Goal: Task Accomplishment & Management: Use online tool/utility

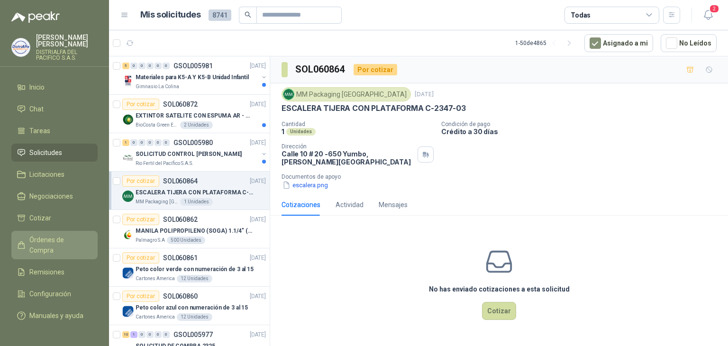
click at [68, 239] on span "Órdenes de Compra" at bounding box center [58, 245] width 59 height 21
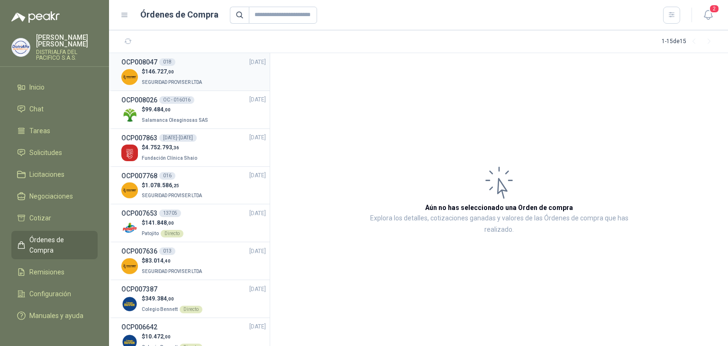
click at [230, 75] on div "$ 146.727 ,00 SEGURIDAD PROVISER LTDA" at bounding box center [193, 76] width 145 height 19
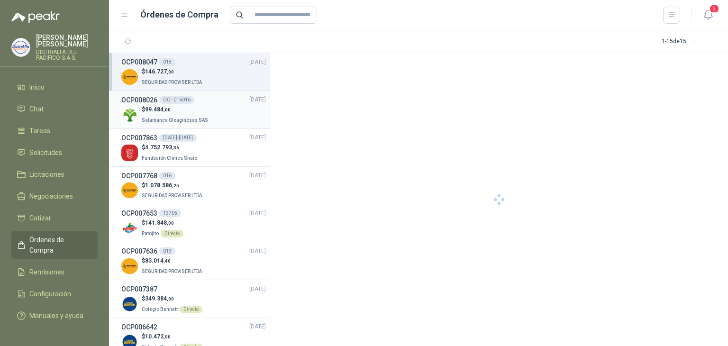
click at [218, 110] on div "$ 99.484 ,00 Salamanca Oleaginosas SAS" at bounding box center [193, 114] width 145 height 19
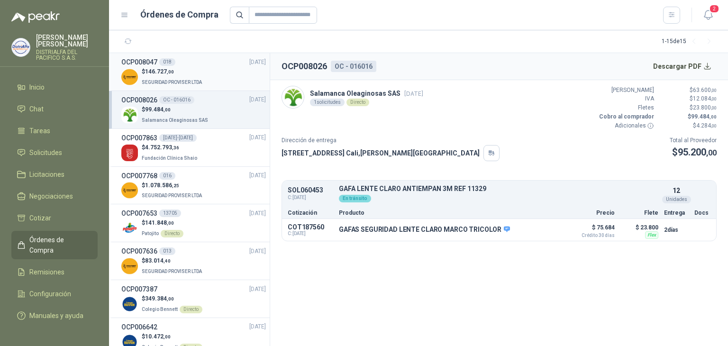
click at [205, 74] on div "$ 146.727 ,00 SEGURIDAD PROVISER LTDA" at bounding box center [193, 76] width 145 height 19
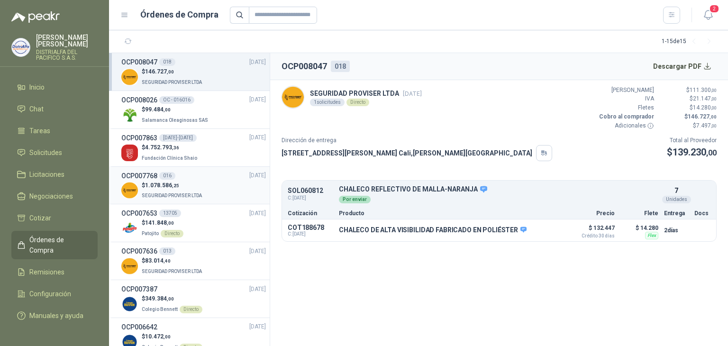
click at [179, 190] on p "SEGURIDAD PROVISER LTDA" at bounding box center [173, 195] width 62 height 10
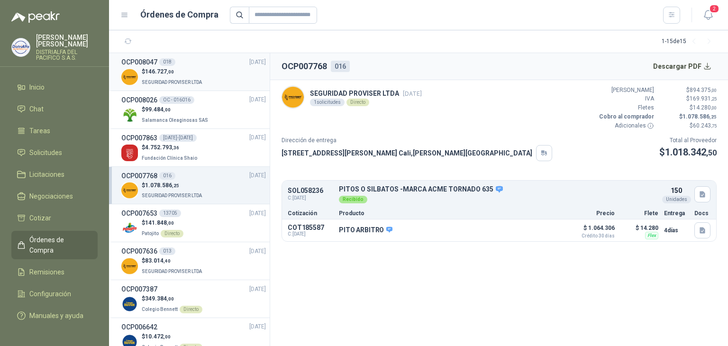
click at [195, 83] on span "SEGURIDAD PROVISER LTDA" at bounding box center [172, 82] width 60 height 5
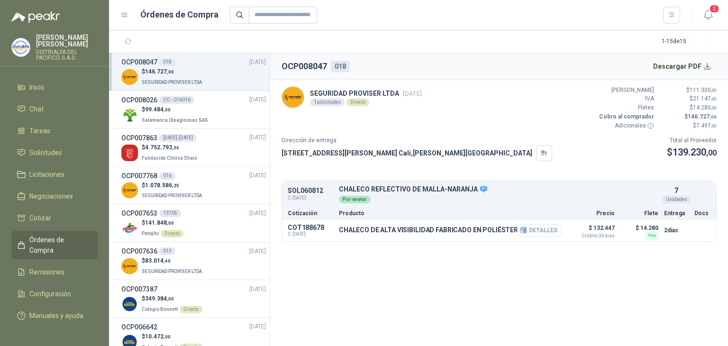
click at [544, 230] on button "Detalles" at bounding box center [539, 230] width 45 height 13
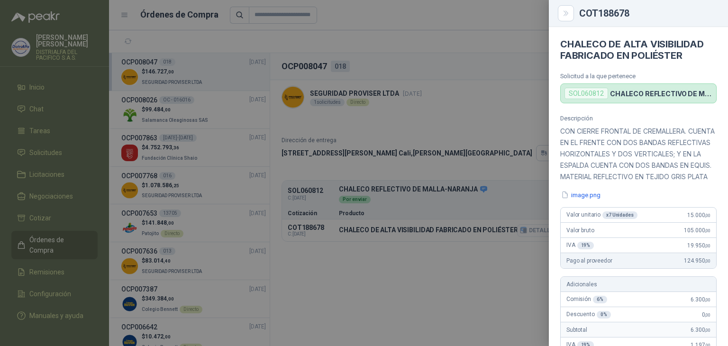
scroll to position [338, 0]
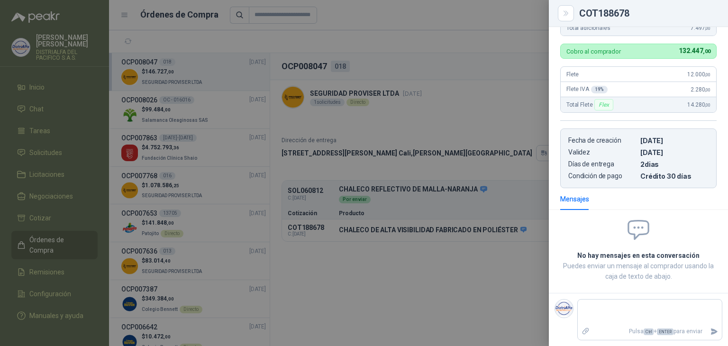
click at [485, 198] on div at bounding box center [364, 173] width 728 height 346
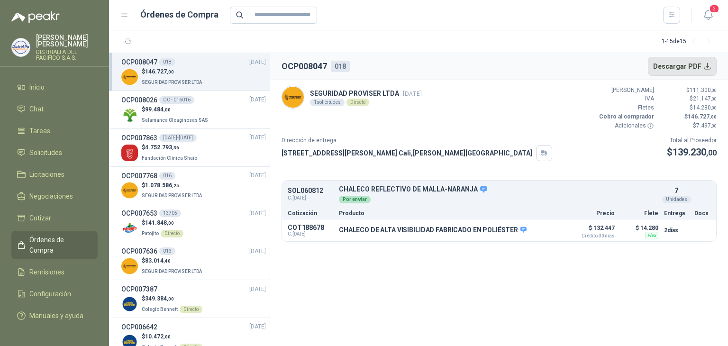
click at [671, 68] on button "Descargar PDF" at bounding box center [682, 66] width 69 height 19
click at [52, 263] on link "Remisiones" at bounding box center [54, 272] width 86 height 18
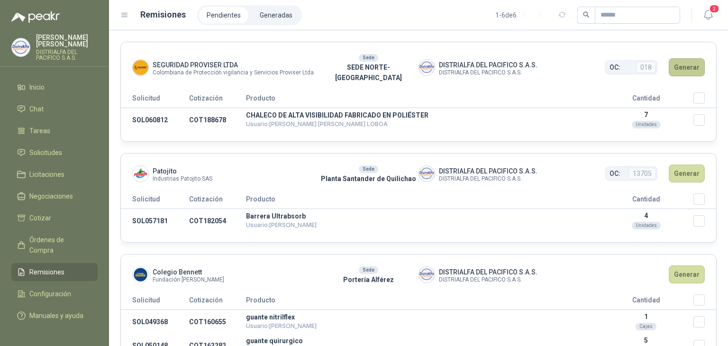
click at [678, 62] on button "Generar" at bounding box center [687, 67] width 36 height 18
click at [688, 81] on header "SEGURIDAD PROVISER LTDA Colombiana de Protección vigilancia y Servicios Provise…" at bounding box center [418, 67] width 595 height 50
click at [680, 58] on button "Generar" at bounding box center [687, 67] width 36 height 18
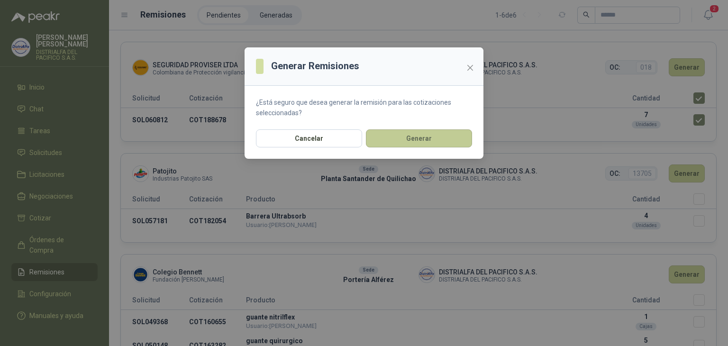
click at [453, 137] on button "Generar" at bounding box center [419, 138] width 106 height 18
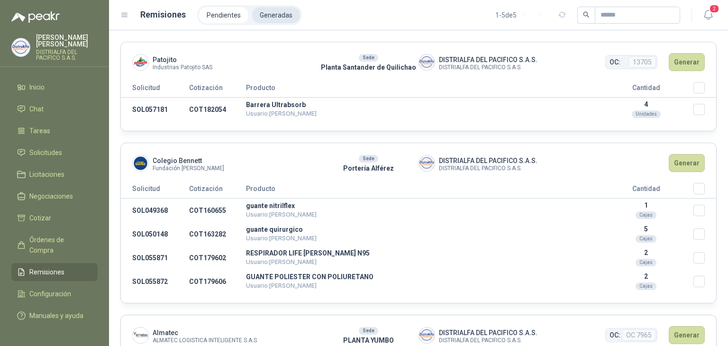
click at [284, 17] on li "Generadas" at bounding box center [276, 15] width 48 height 16
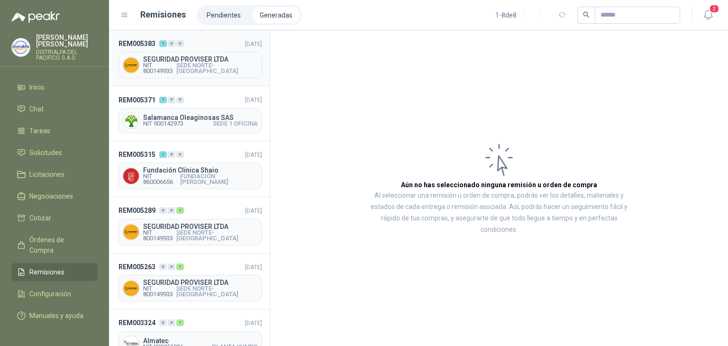
click at [187, 62] on span "SEGURIDAD PROVISER LTDA" at bounding box center [200, 59] width 115 height 7
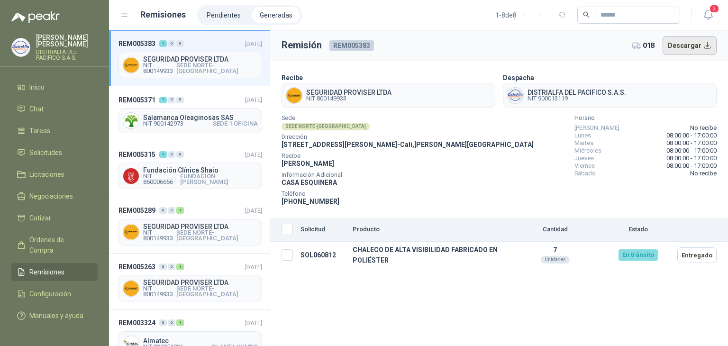
click at [686, 47] on button "Descargar" at bounding box center [690, 45] width 55 height 19
click at [58, 86] on li "Inicio" at bounding box center [54, 87] width 75 height 10
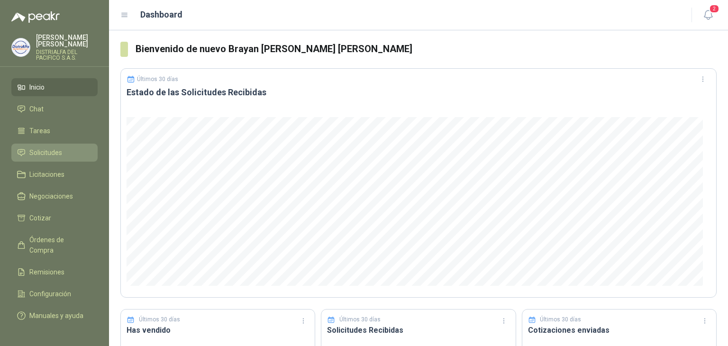
click at [77, 160] on link "Solicitudes" at bounding box center [54, 153] width 86 height 18
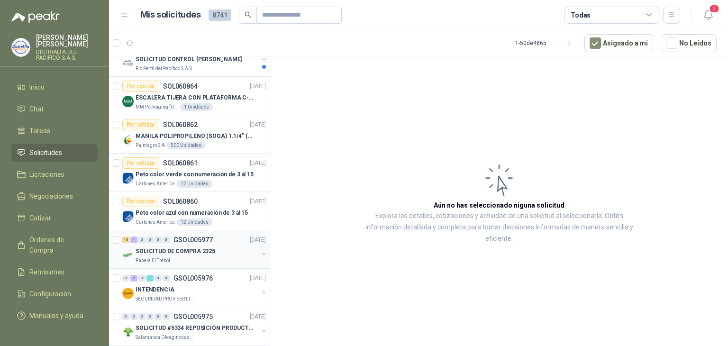
scroll to position [142, 0]
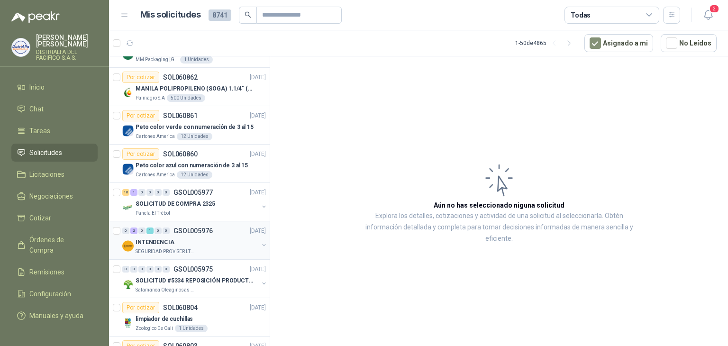
click at [191, 248] on p "SEGURIDAD PROVISER LTDA" at bounding box center [166, 252] width 60 height 8
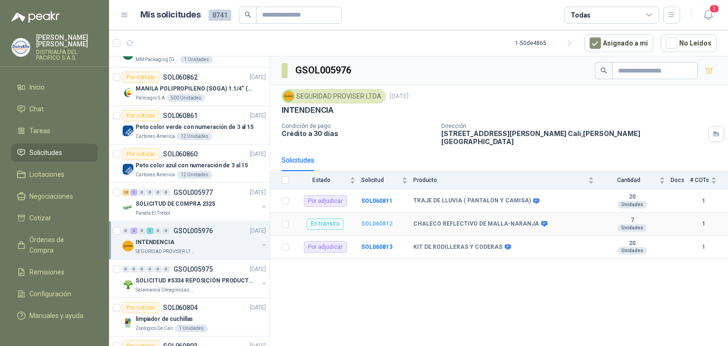
click at [372, 220] on b "SOL060812" at bounding box center [376, 223] width 31 height 7
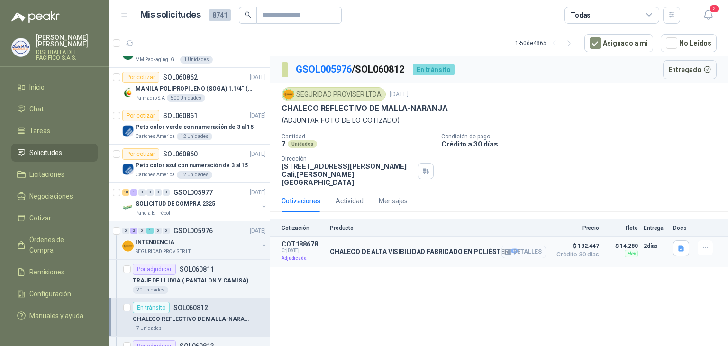
click at [522, 246] on button "Detalles" at bounding box center [524, 252] width 45 height 13
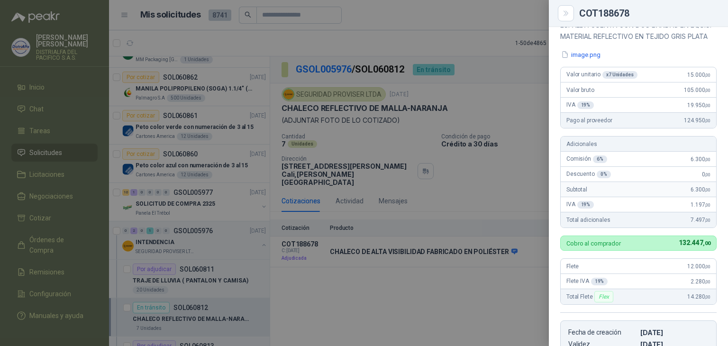
scroll to position [195, 0]
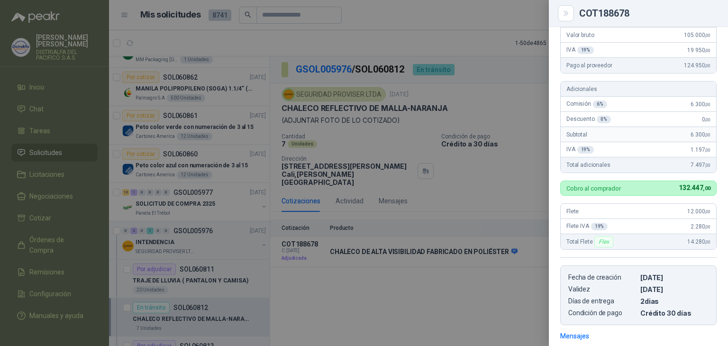
click at [197, 85] on div at bounding box center [364, 173] width 728 height 346
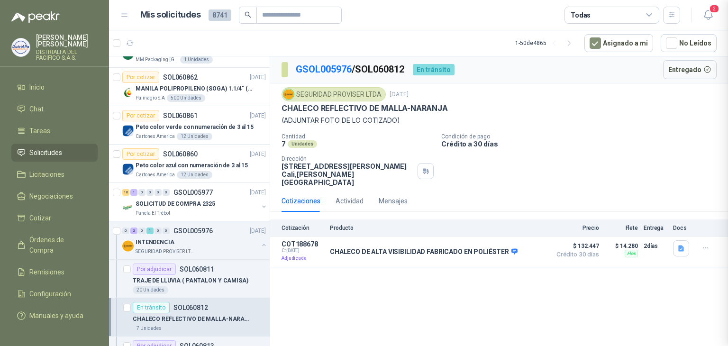
scroll to position [342, 0]
